Goal: Transaction & Acquisition: Purchase product/service

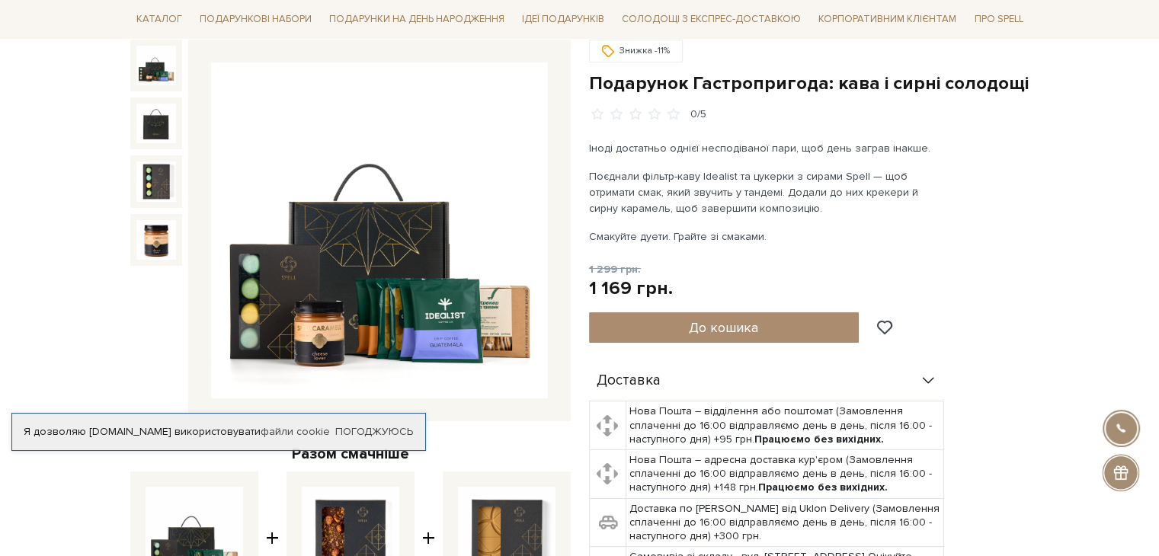
scroll to position [152, 0]
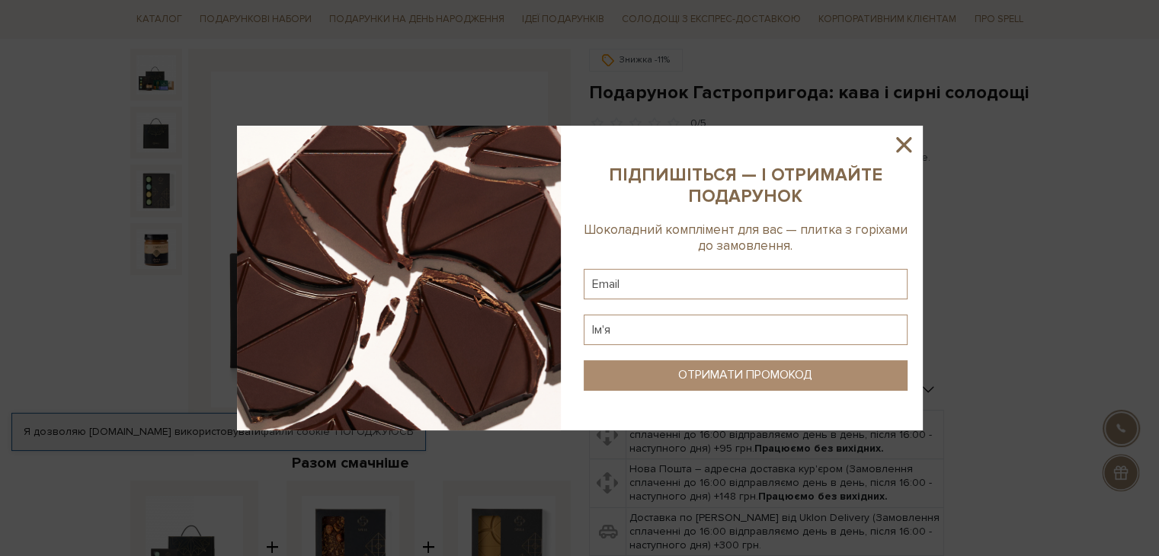
click at [910, 142] on icon at bounding box center [904, 145] width 26 height 26
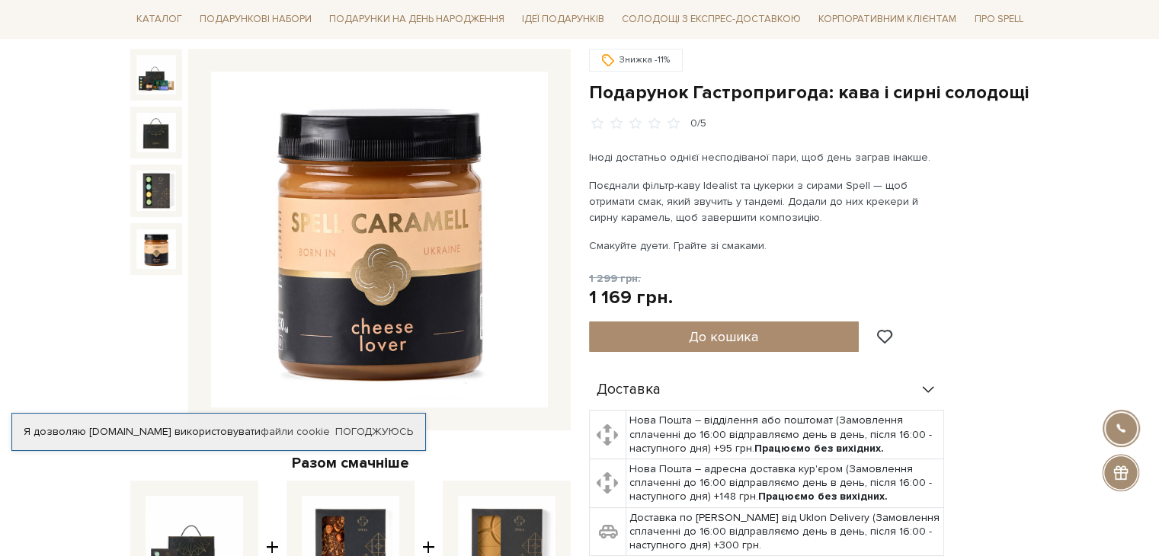
scroll to position [0, 0]
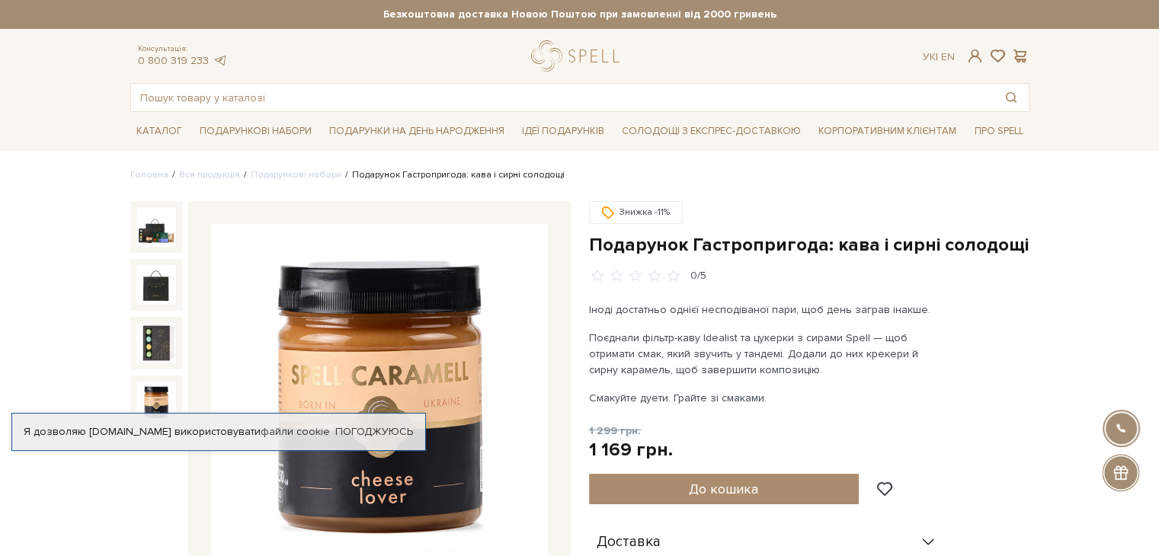
drag, startPoint x: 213, startPoint y: 66, endPoint x: 186, endPoint y: 89, distance: 35.7
click at [211, 67] on div "Консультація: 0 800 319 233" at bounding box center [182, 56] width 105 height 24
click at [183, 107] on input "text" at bounding box center [562, 97] width 863 height 27
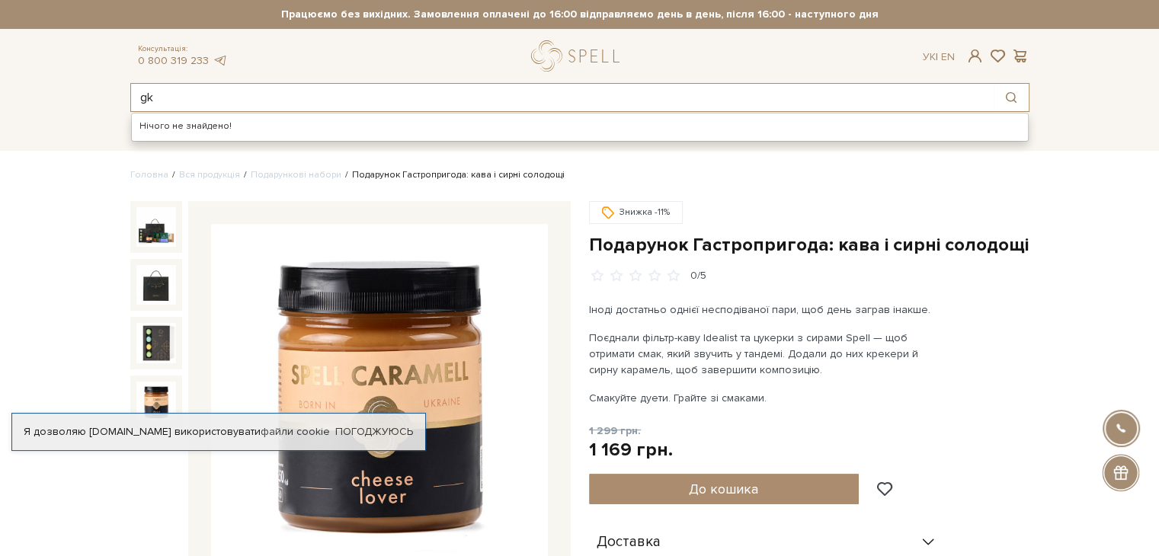
type input "g"
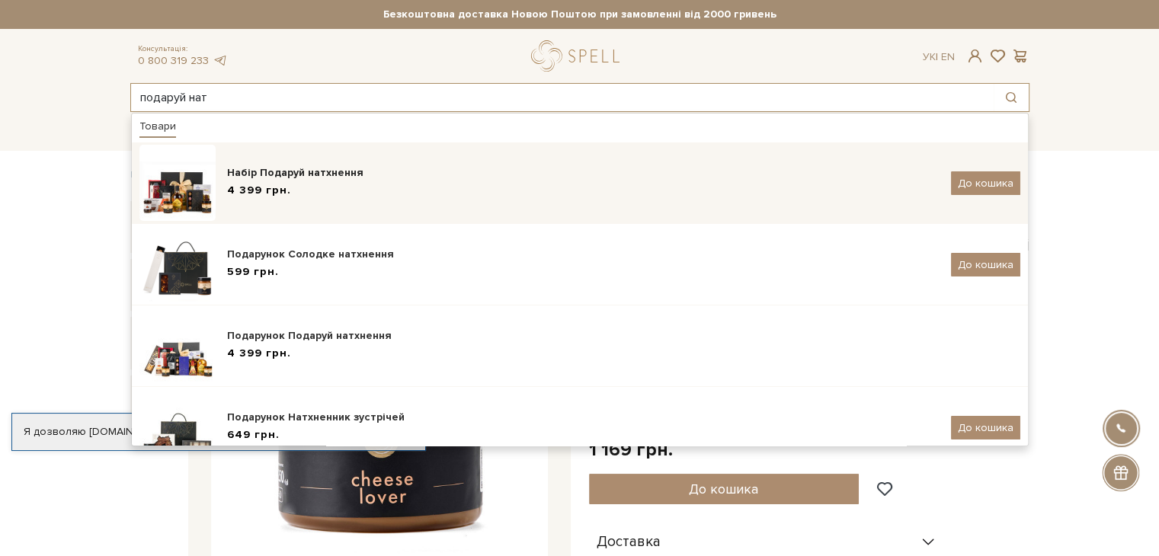
type input "подаруй нат"
click at [175, 194] on img at bounding box center [177, 183] width 76 height 76
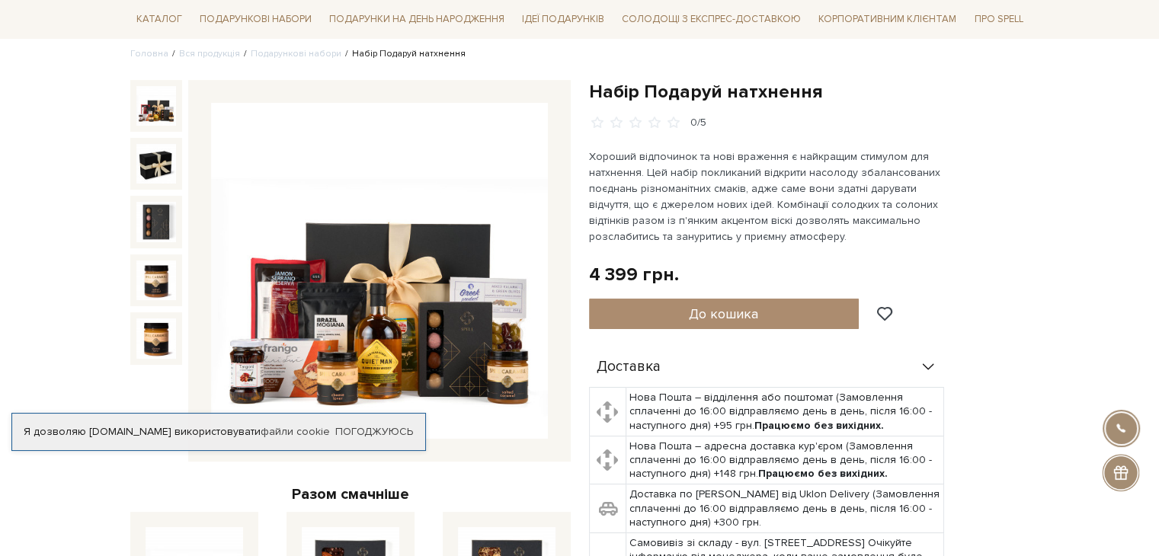
scroll to position [152, 0]
